Goal: Task Accomplishment & Management: Manage account settings

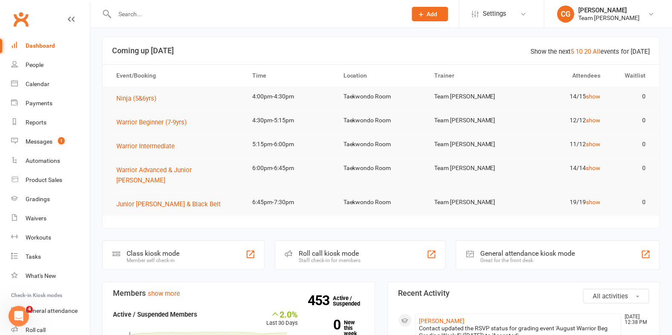
scroll to position [14, 0]
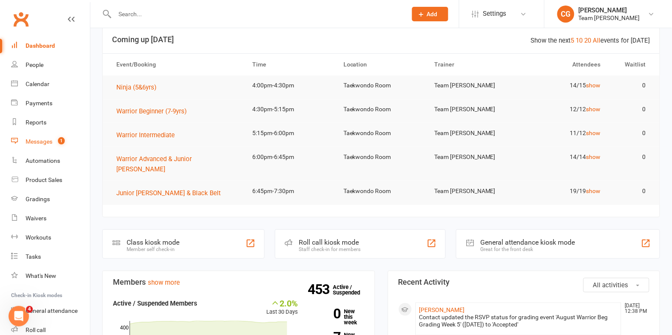
click at [44, 138] on div "Messages" at bounding box center [39, 141] width 27 height 7
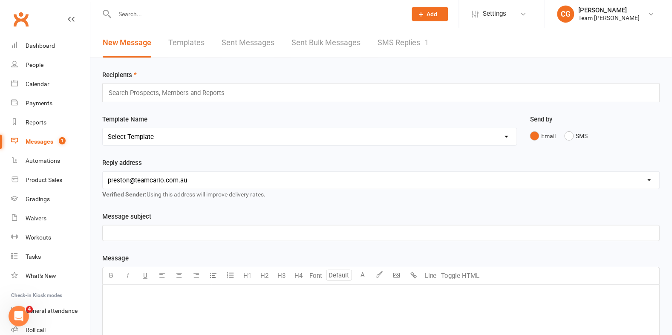
click at [402, 37] on link "SMS Replies 1" at bounding box center [403, 42] width 51 height 29
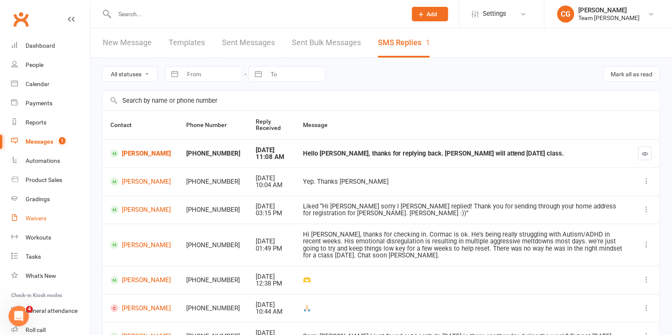
click at [37, 216] on div "Waivers" at bounding box center [36, 218] width 21 height 7
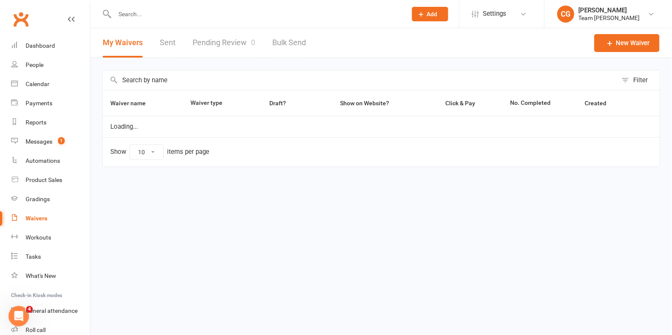
select select "100"
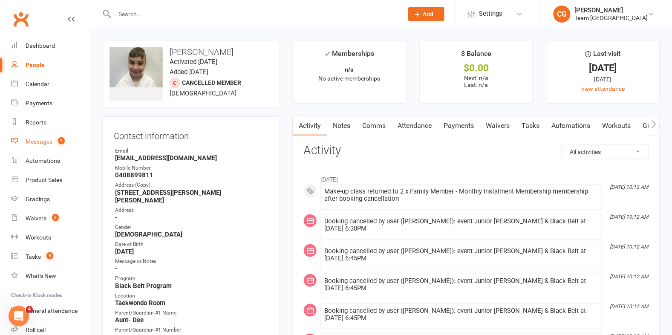
click at [50, 139] on div "Messages" at bounding box center [39, 141] width 27 height 7
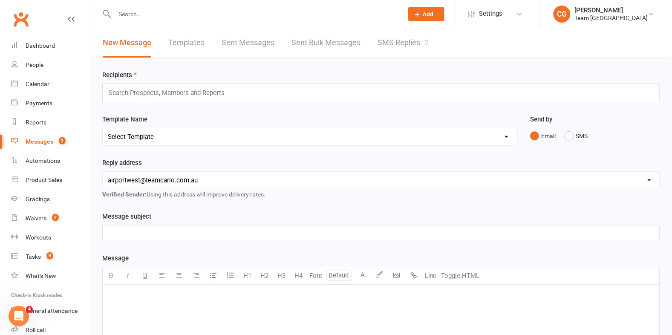
click at [415, 40] on link "SMS Replies 2" at bounding box center [403, 42] width 51 height 29
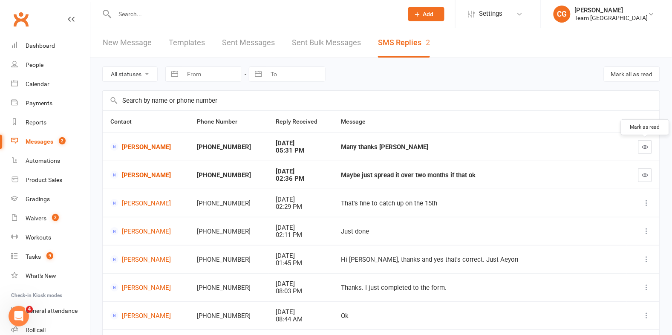
click at [649, 145] on button "button" at bounding box center [645, 147] width 14 height 14
click at [644, 176] on icon "button" at bounding box center [645, 175] width 6 height 6
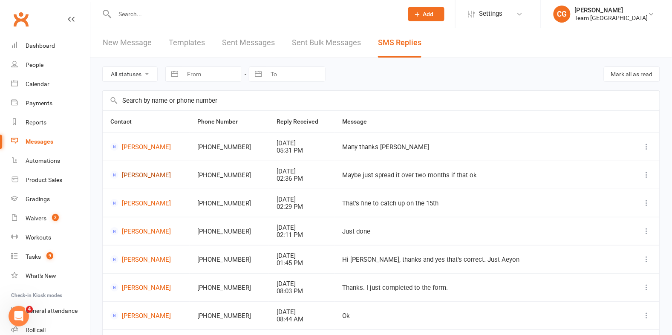
click at [138, 176] on link "Mark Dowe" at bounding box center [146, 175] width 72 height 8
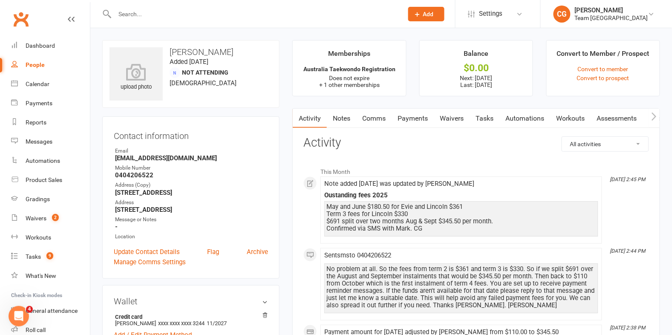
click at [410, 116] on link "Payments" at bounding box center [413, 119] width 42 height 20
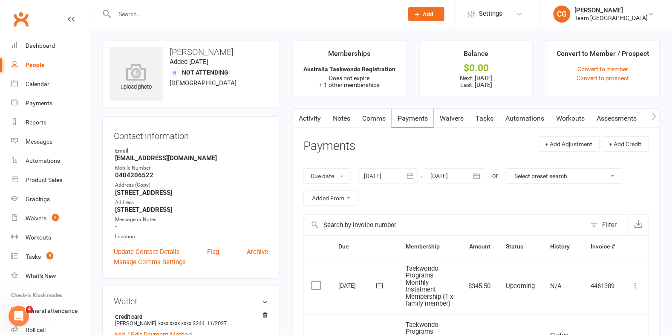
click at [478, 175] on icon "button" at bounding box center [477, 176] width 9 height 9
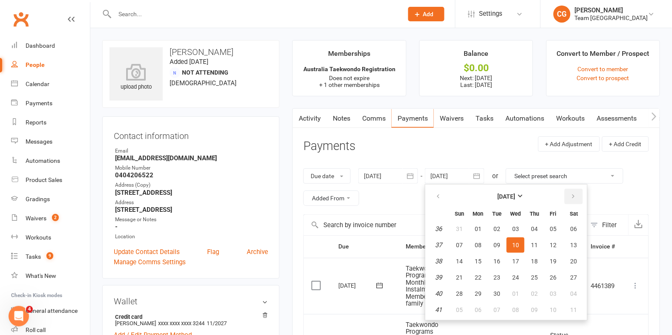
click at [574, 193] on button "button" at bounding box center [574, 196] width 18 height 15
click at [544, 247] on button "10" at bounding box center [553, 244] width 18 height 15
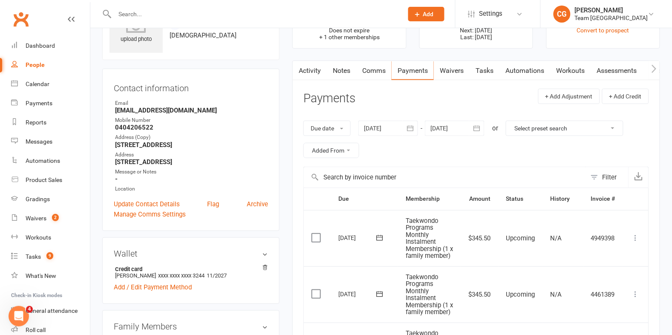
scroll to position [47, 0]
click at [484, 126] on button "button" at bounding box center [476, 128] width 15 height 15
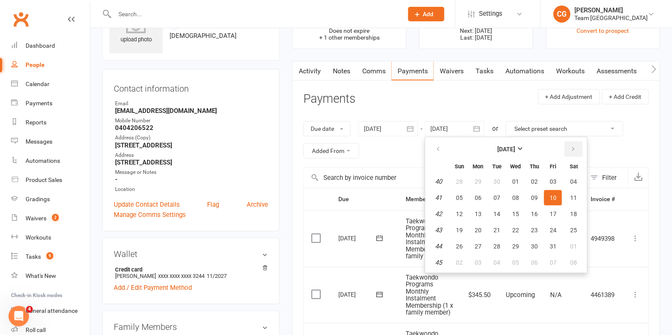
click at [574, 146] on icon "button" at bounding box center [573, 149] width 6 height 7
click at [563, 215] on button "15" at bounding box center [574, 213] width 22 height 15
type input "15 Nov 2025"
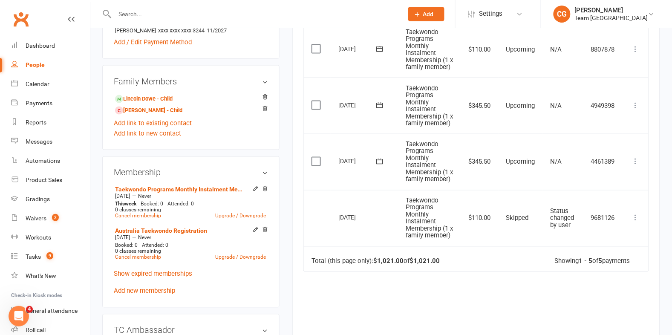
scroll to position [0, 0]
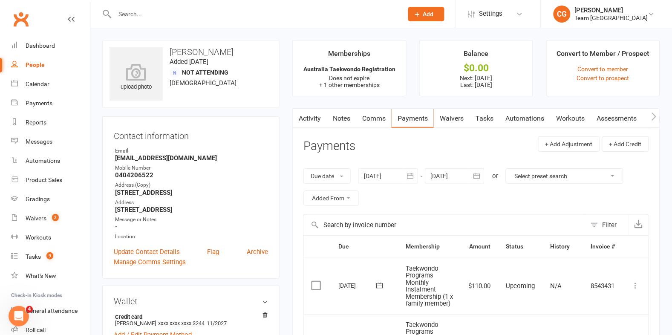
click at [309, 115] on link "Activity" at bounding box center [310, 119] width 34 height 20
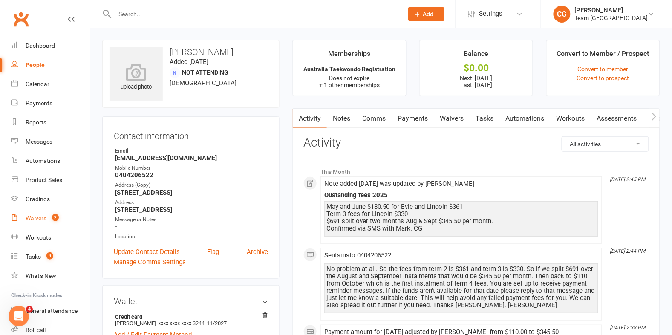
click at [40, 219] on div "Waivers" at bounding box center [36, 218] width 21 height 7
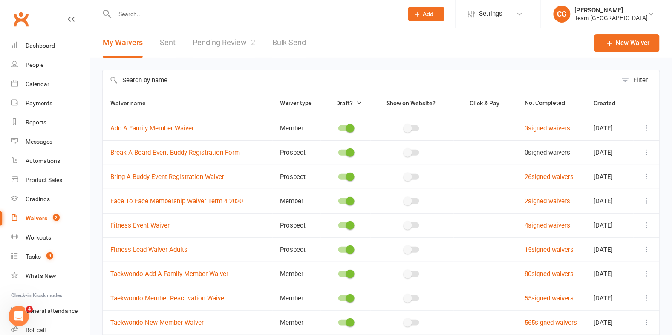
click at [237, 43] on link "Pending Review 2" at bounding box center [224, 42] width 63 height 29
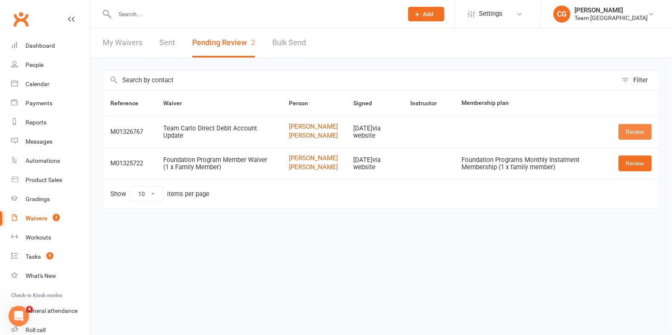
click at [633, 136] on link "Review" at bounding box center [635, 131] width 33 height 15
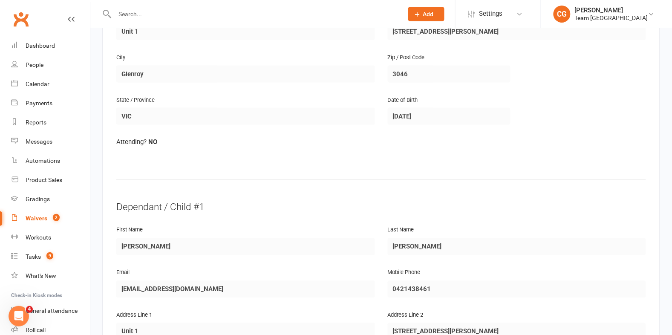
scroll to position [751, 0]
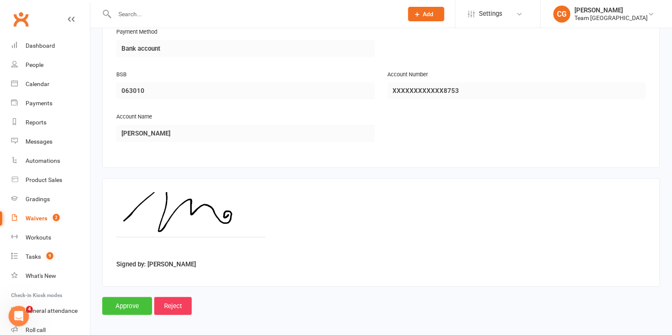
click at [118, 297] on input "Approve" at bounding box center [127, 306] width 50 height 18
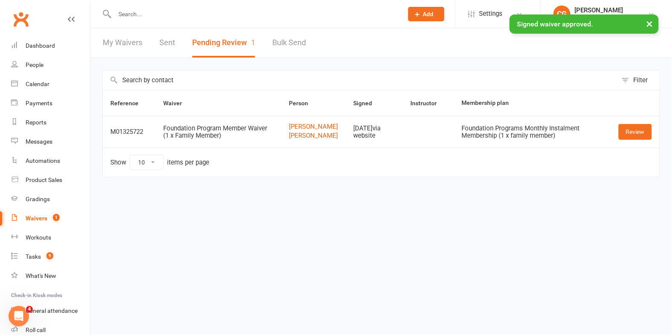
click at [211, 14] on div "× Signed waiver approved." at bounding box center [330, 14] width 661 height 0
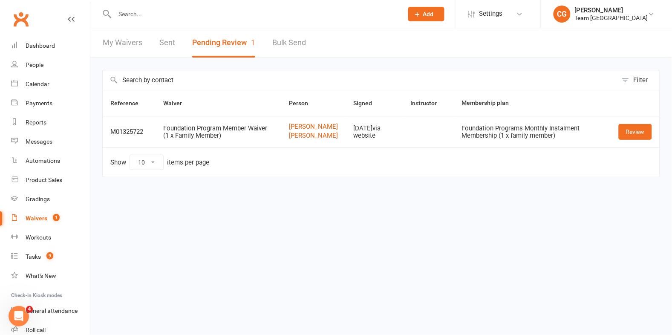
click at [211, 15] on input "text" at bounding box center [254, 14] width 285 height 12
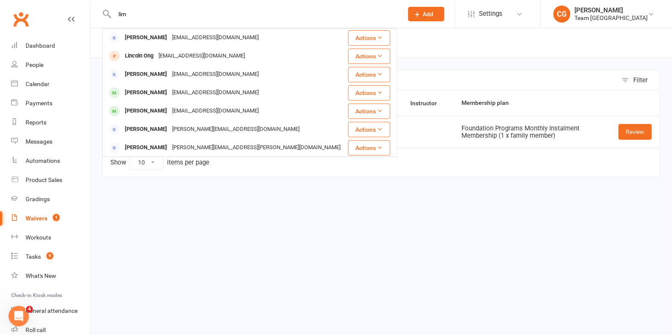
type input "lim"
click at [31, 217] on div "Waivers" at bounding box center [37, 218] width 22 height 7
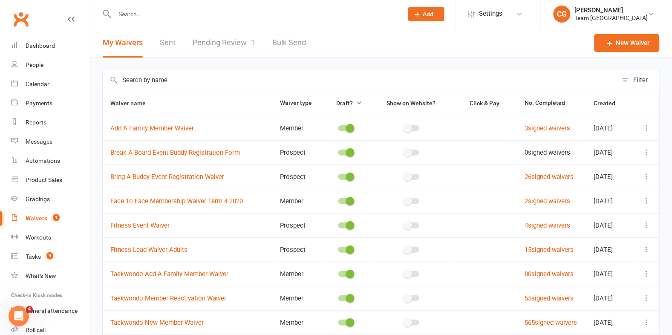
click at [339, 101] on span "Draft?" at bounding box center [345, 103] width 17 height 7
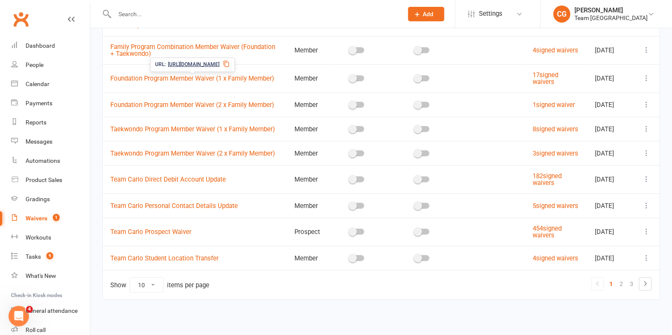
scroll to position [131, 0]
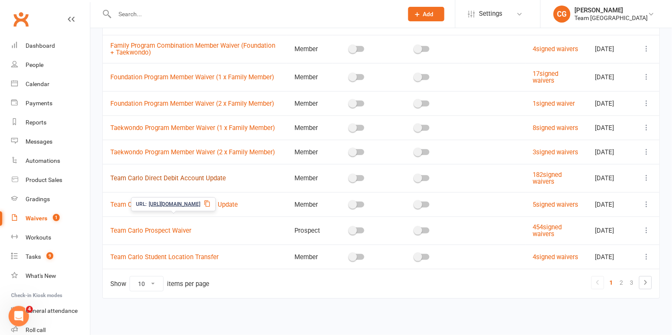
click at [184, 174] on link "Team Carlo Direct Debit Account Update" at bounding box center [167, 178] width 115 height 8
click at [538, 181] on link "182 signed waivers" at bounding box center [547, 178] width 29 height 15
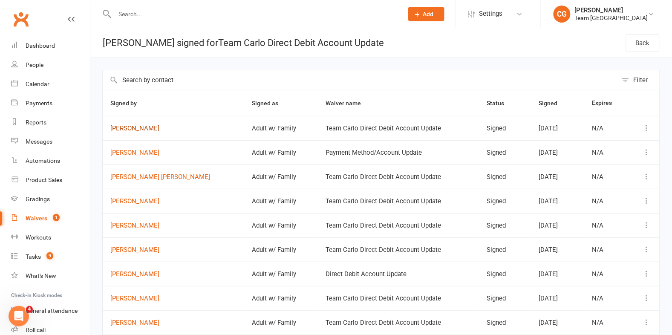
click at [130, 128] on link "Jamie Kim" at bounding box center [173, 128] width 127 height 7
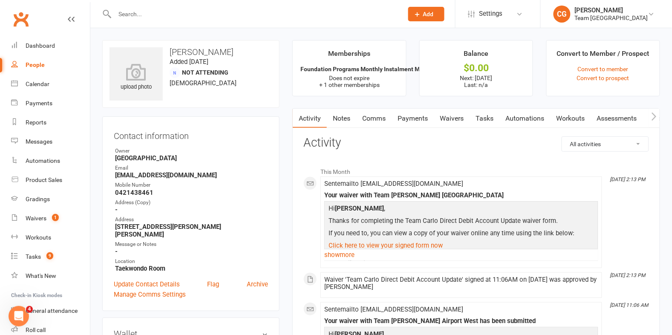
click at [368, 120] on link "Comms" at bounding box center [373, 119] width 35 height 20
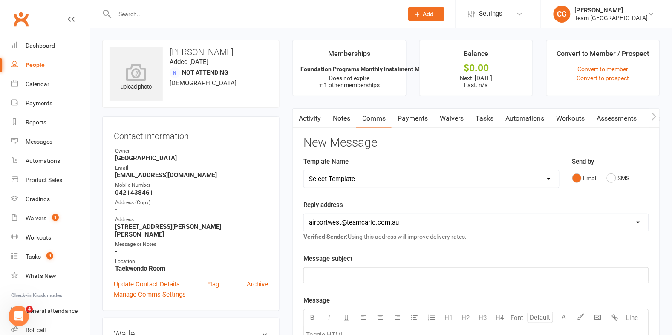
scroll to position [2, 0]
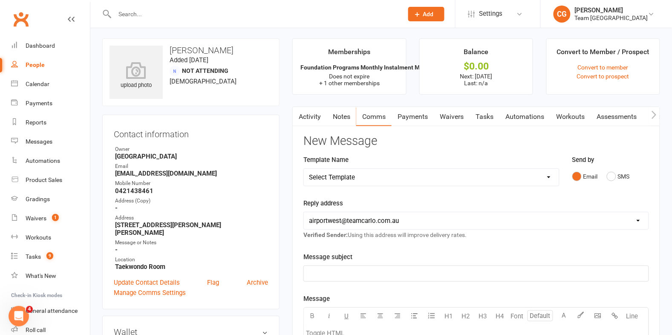
click at [415, 115] on link "Payments" at bounding box center [413, 117] width 42 height 20
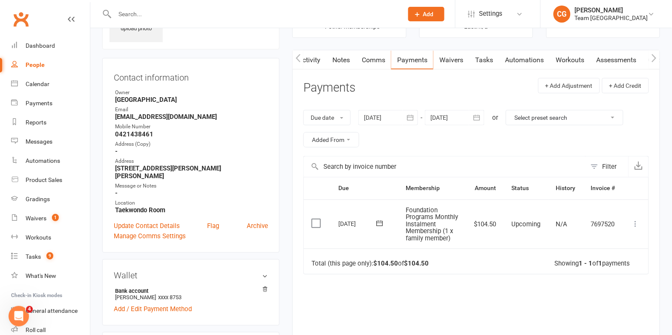
scroll to position [54, 0]
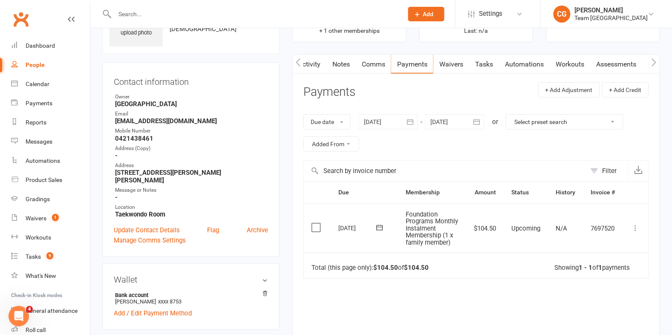
drag, startPoint x: 410, startPoint y: 120, endPoint x: 397, endPoint y: 125, distance: 13.5
click at [410, 120] on icon "button" at bounding box center [410, 122] width 9 height 9
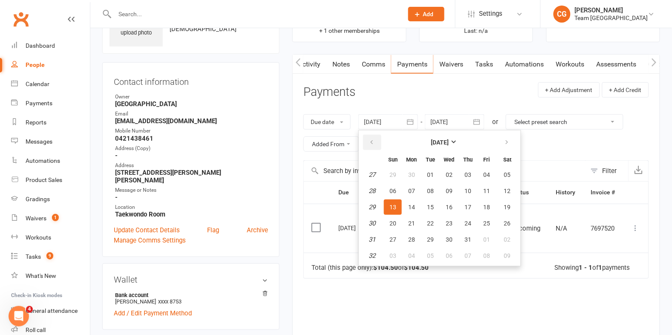
click at [367, 139] on button "button" at bounding box center [372, 142] width 18 height 15
click at [416, 170] on button "28" at bounding box center [412, 174] width 18 height 15
type input "28 Apr 2025"
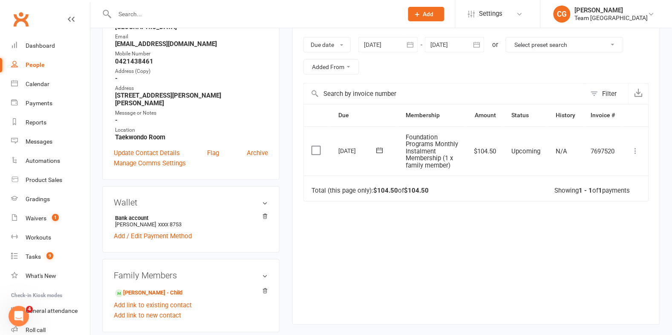
scroll to position [0, 0]
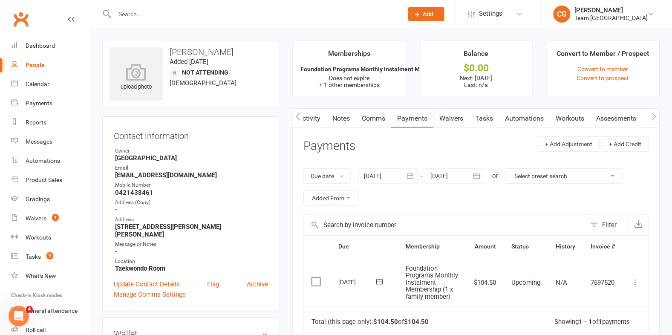
click at [479, 175] on icon "button" at bounding box center [477, 176] width 9 height 9
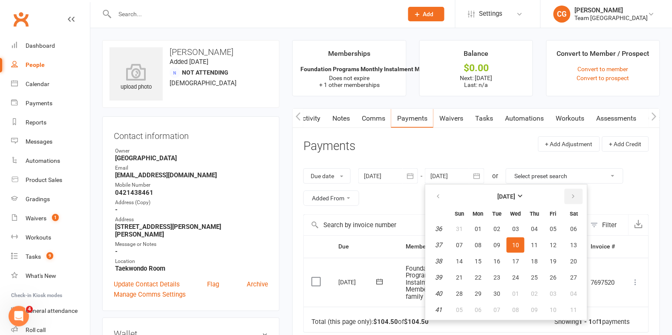
click at [576, 193] on button "button" at bounding box center [574, 196] width 18 height 15
click at [500, 273] on button "23" at bounding box center [497, 277] width 18 height 15
type input "23 Dec 2025"
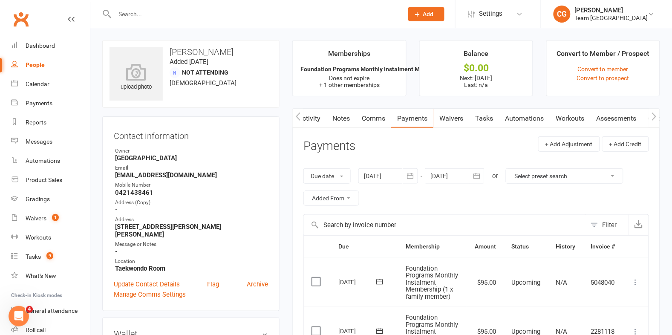
drag, startPoint x: 383, startPoint y: 109, endPoint x: 380, endPoint y: 115, distance: 6.9
click at [382, 109] on link "Comms" at bounding box center [373, 119] width 35 height 20
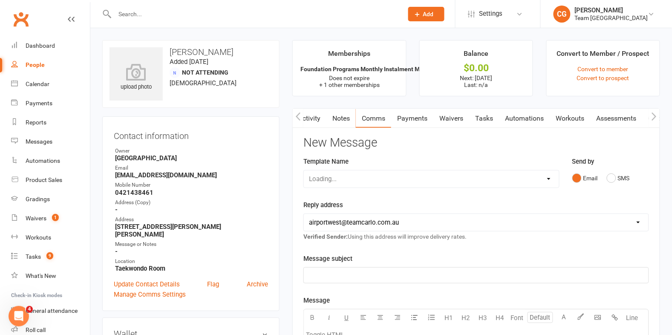
scroll to position [0, 1]
click at [380, 115] on link "Comms" at bounding box center [372, 119] width 35 height 20
click at [365, 178] on select "Select Template [SMS] Direct Debit - AT Payment Reminder SMS [SMS] Direct Debit…" at bounding box center [431, 178] width 255 height 17
select select "10"
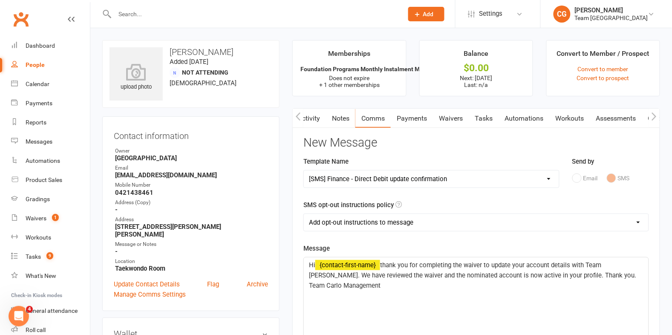
click at [382, 264] on span "thank you for completing the waiver to update your account details with Team Ca…" at bounding box center [473, 275] width 329 height 28
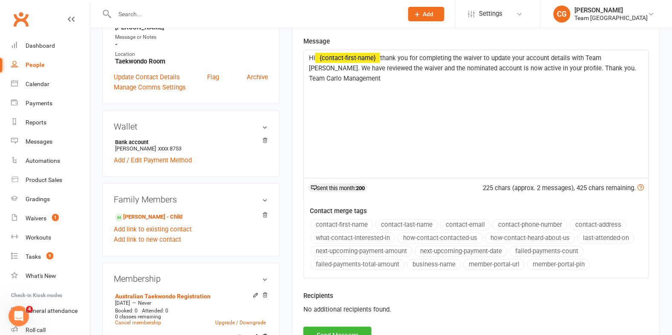
scroll to position [206, 0]
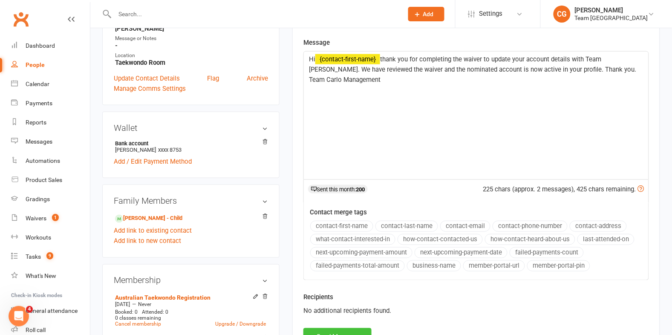
click at [331, 331] on button "Send Message" at bounding box center [337, 337] width 68 height 18
select select
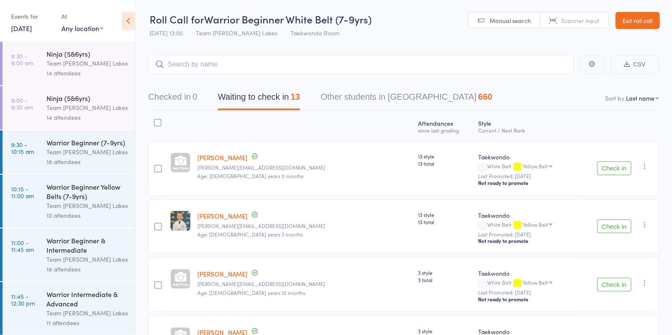
click at [634, 20] on link "Exit roll call" at bounding box center [638, 20] width 44 height 17
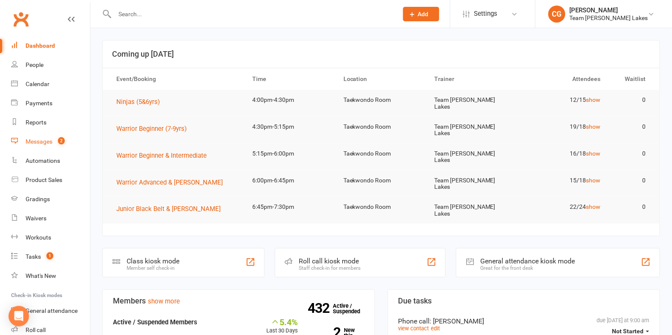
click at [48, 140] on div "Messages" at bounding box center [39, 141] width 27 height 7
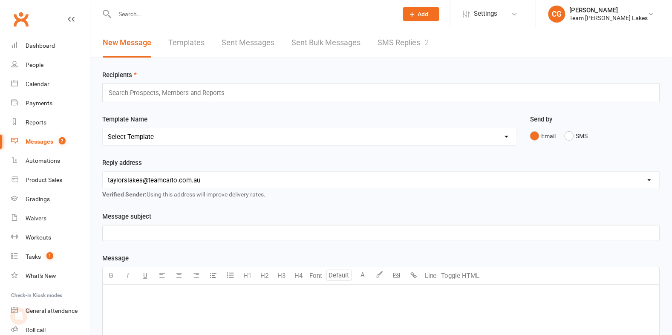
click at [393, 39] on link "SMS Replies 2" at bounding box center [403, 42] width 51 height 29
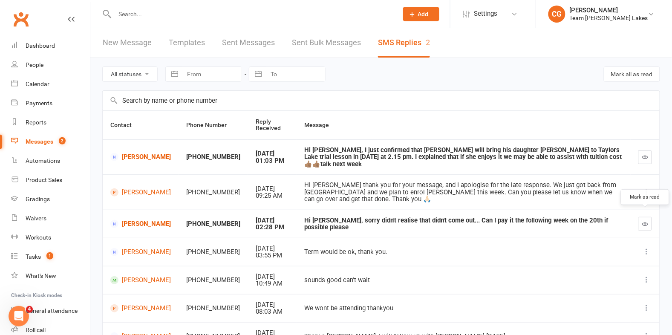
click at [647, 221] on icon "button" at bounding box center [645, 224] width 6 height 6
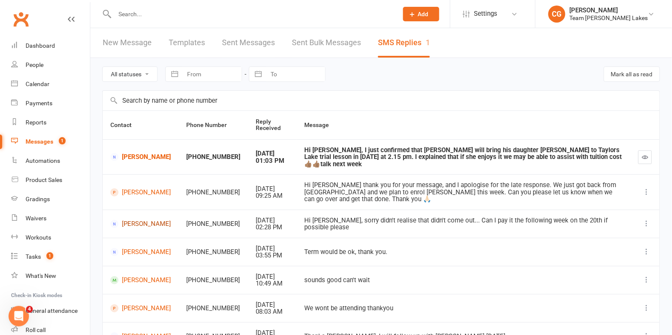
click at [139, 220] on link "Nicole Turnbull" at bounding box center [140, 224] width 61 height 8
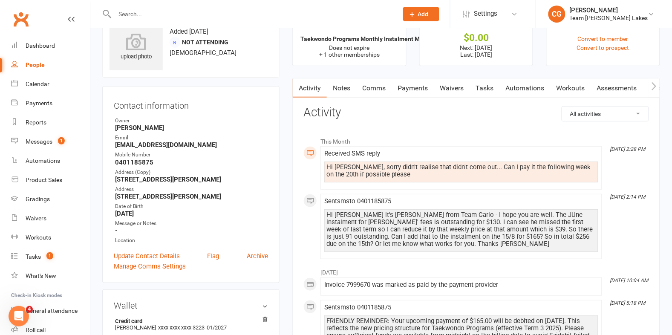
scroll to position [38, 0]
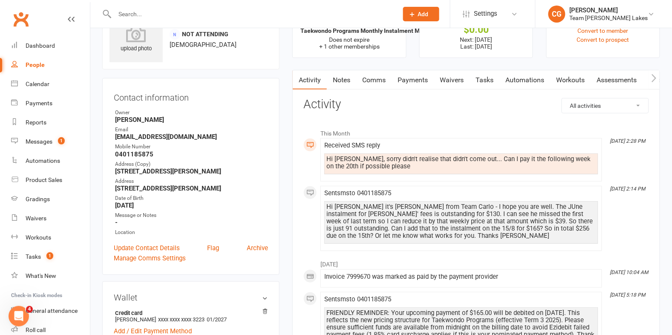
drag, startPoint x: 415, startPoint y: 75, endPoint x: 413, endPoint y: 84, distance: 8.7
click at [415, 75] on link "Payments" at bounding box center [413, 80] width 42 height 20
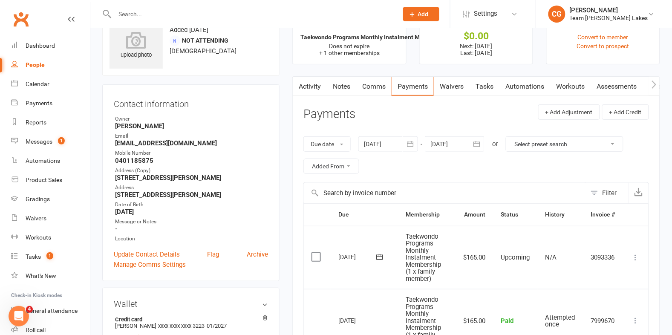
scroll to position [26, 0]
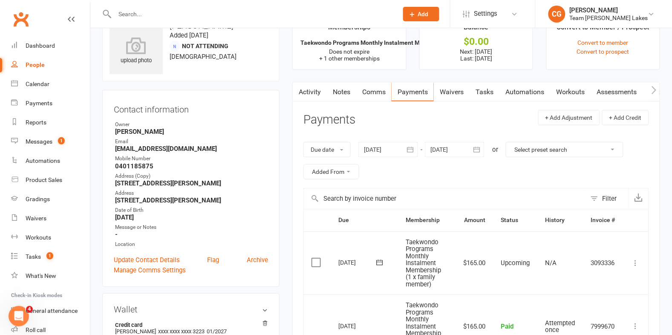
click at [414, 148] on icon "button" at bounding box center [410, 149] width 9 height 9
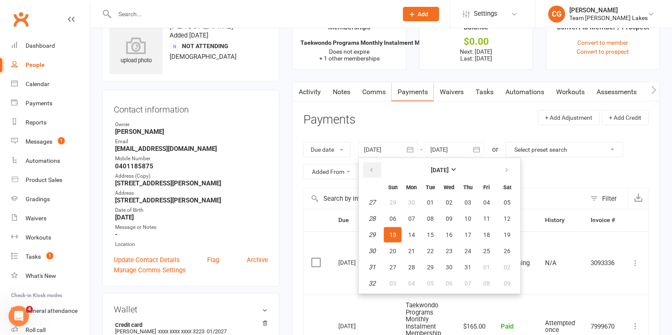
click at [367, 169] on button "button" at bounding box center [372, 169] width 18 height 15
click at [406, 200] on button "28" at bounding box center [412, 202] width 18 height 15
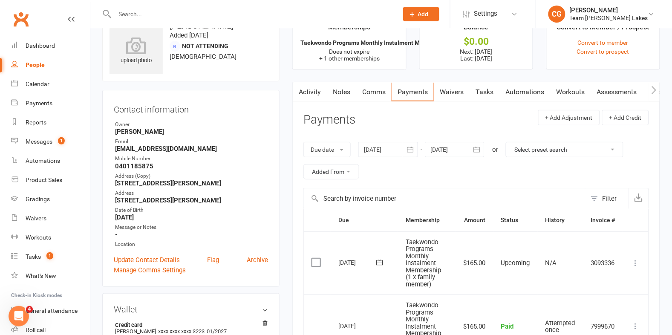
type input "28 Apr 2025"
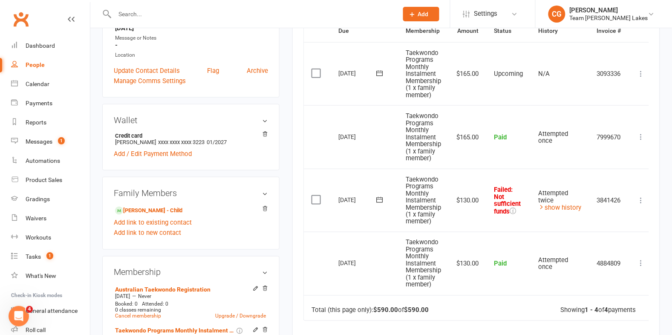
scroll to position [246, 0]
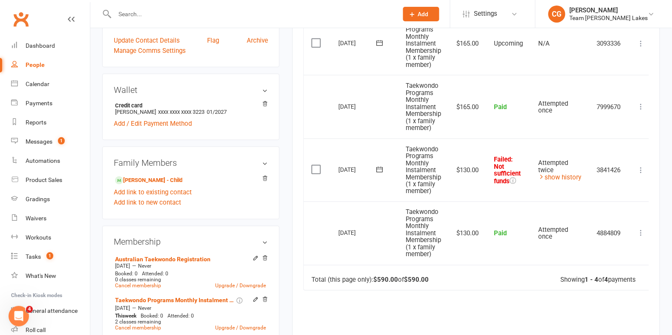
click at [640, 170] on button at bounding box center [641, 170] width 10 height 10
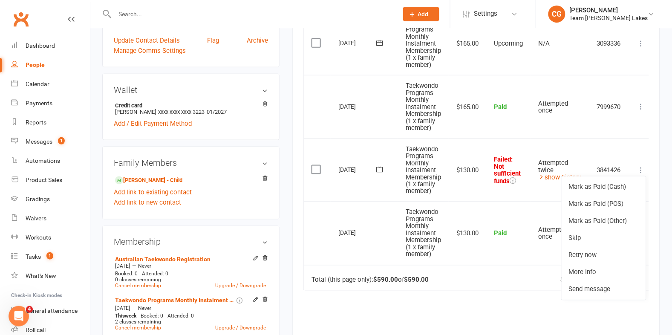
click at [380, 169] on icon at bounding box center [379, 169] width 9 height 9
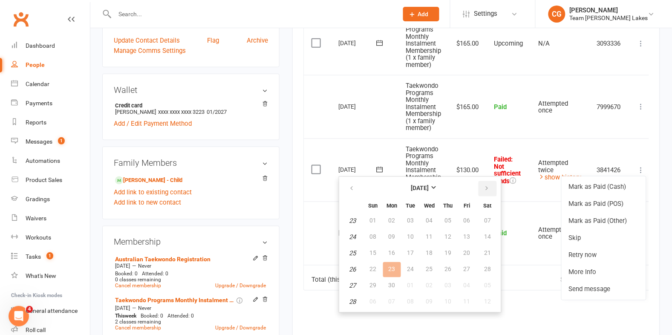
click at [484, 185] on icon "button" at bounding box center [487, 188] width 6 height 7
click at [427, 267] on span "20" at bounding box center [429, 269] width 7 height 7
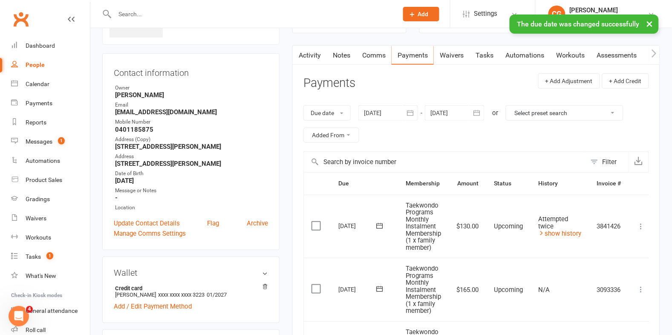
scroll to position [60, 0]
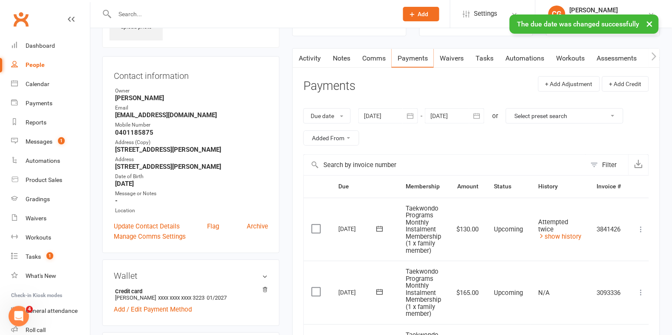
click at [645, 229] on icon at bounding box center [641, 229] width 9 height 9
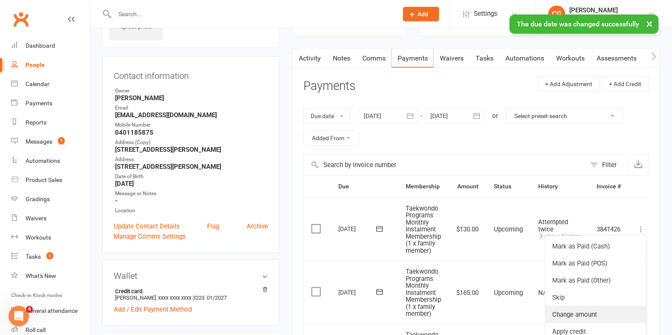
click at [630, 315] on link "Change amount" at bounding box center [595, 314] width 101 height 17
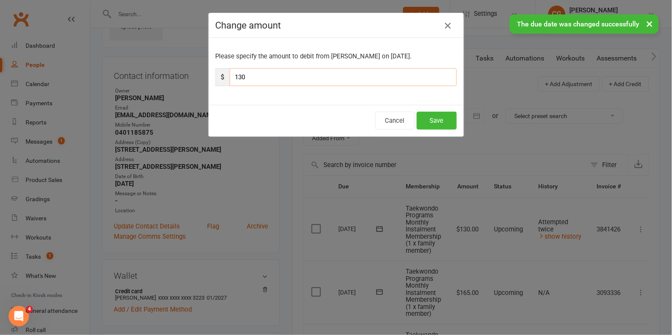
click at [305, 78] on input "130" at bounding box center [343, 77] width 227 height 18
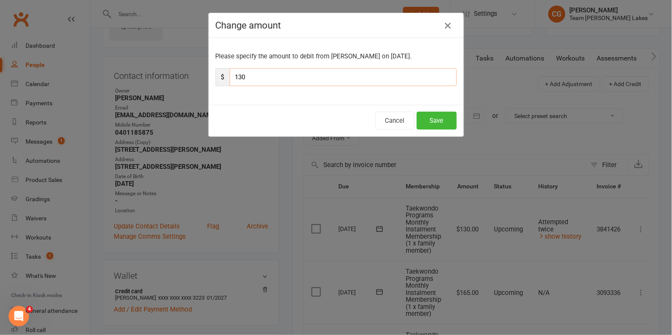
click at [305, 78] on input "130" at bounding box center [343, 77] width 227 height 18
type input "91"
click at [435, 117] on button "Save" at bounding box center [437, 121] width 40 height 18
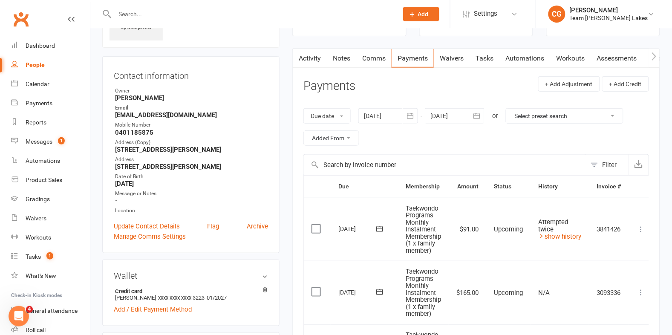
click at [375, 59] on link "Comms" at bounding box center [373, 59] width 35 height 20
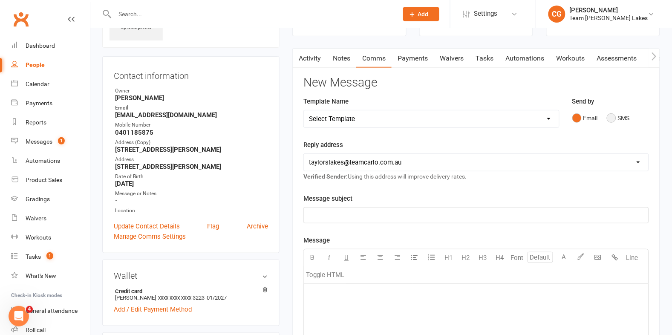
click at [608, 119] on button "SMS" at bounding box center [618, 118] width 23 height 16
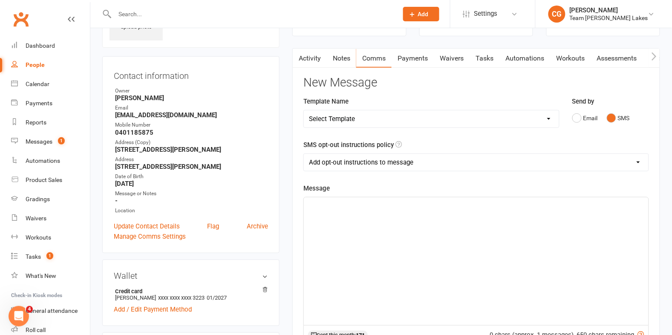
click at [395, 159] on select "Add opt-out instructions to message Do not add opt-out instructions to message" at bounding box center [476, 162] width 345 height 17
select select "1"
click at [352, 205] on p "﻿" at bounding box center [476, 205] width 335 height 10
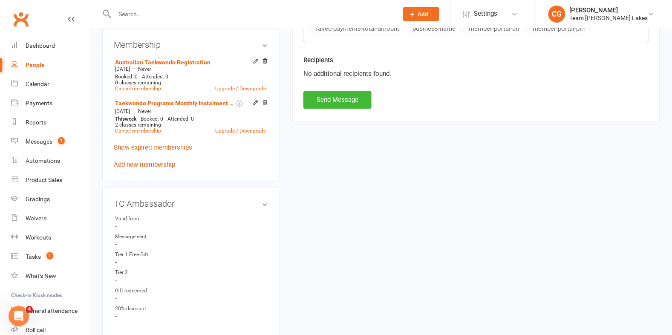
scroll to position [459, 0]
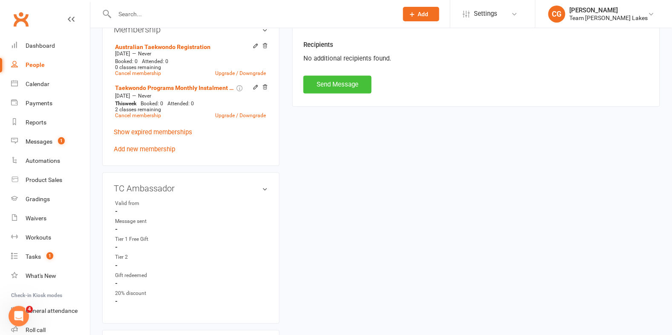
click at [338, 86] on button "Send Message" at bounding box center [337, 84] width 68 height 18
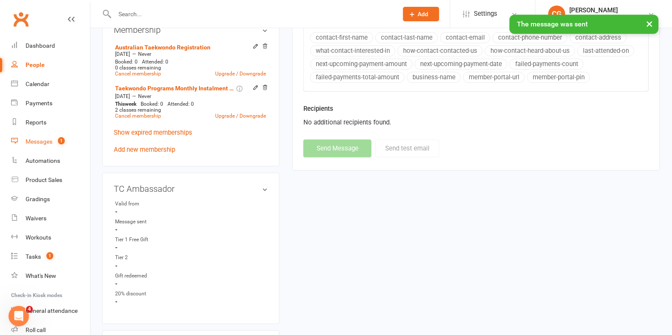
scroll to position [458, 0]
click at [41, 139] on div "Messages" at bounding box center [39, 141] width 27 height 7
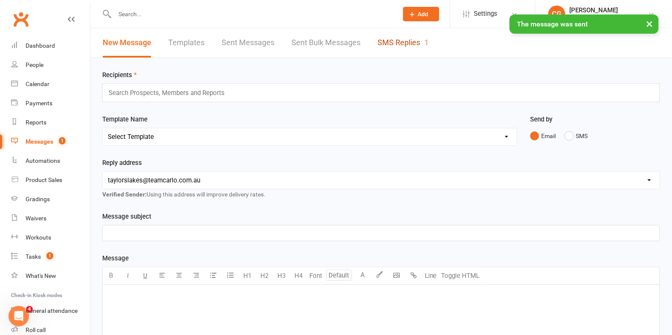
click at [402, 45] on link "SMS Replies 1" at bounding box center [403, 42] width 51 height 29
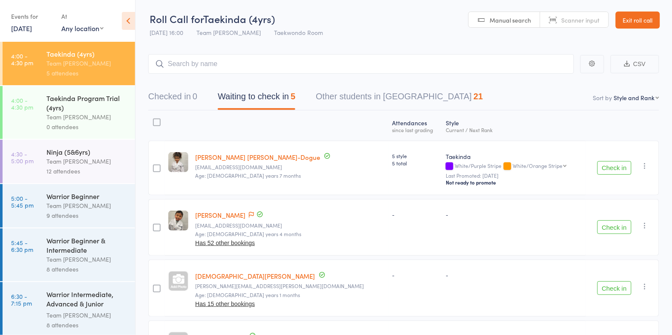
click at [637, 22] on link "Exit roll call" at bounding box center [638, 20] width 44 height 17
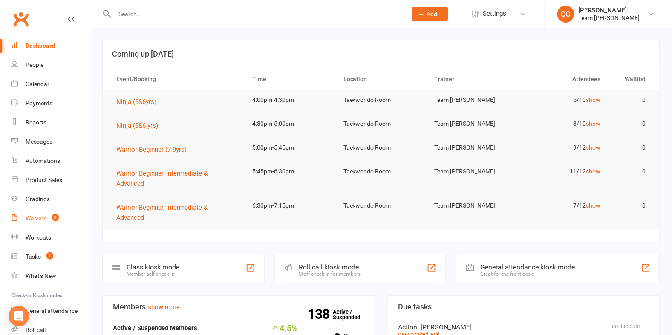
click at [35, 219] on div "Waivers" at bounding box center [36, 218] width 21 height 7
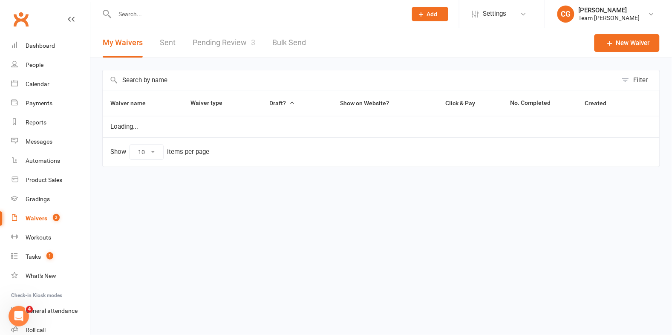
click at [231, 38] on link "Pending Review 3" at bounding box center [224, 42] width 63 height 29
